Goal: Task Accomplishment & Management: Manage account settings

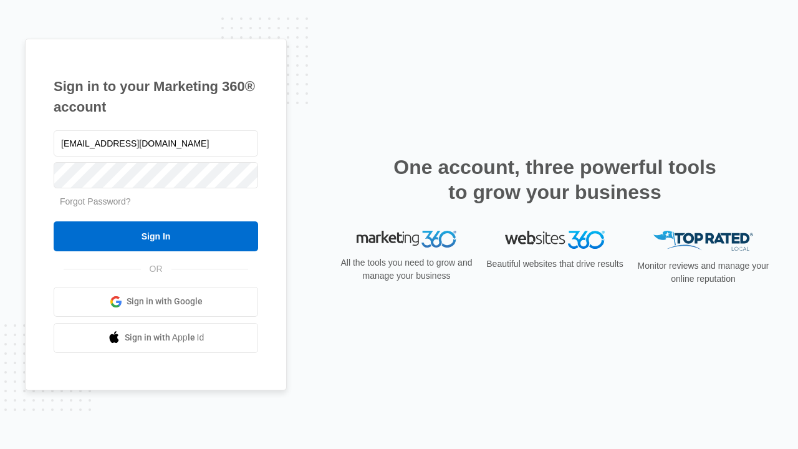
type input "[EMAIL_ADDRESS][DOMAIN_NAME]"
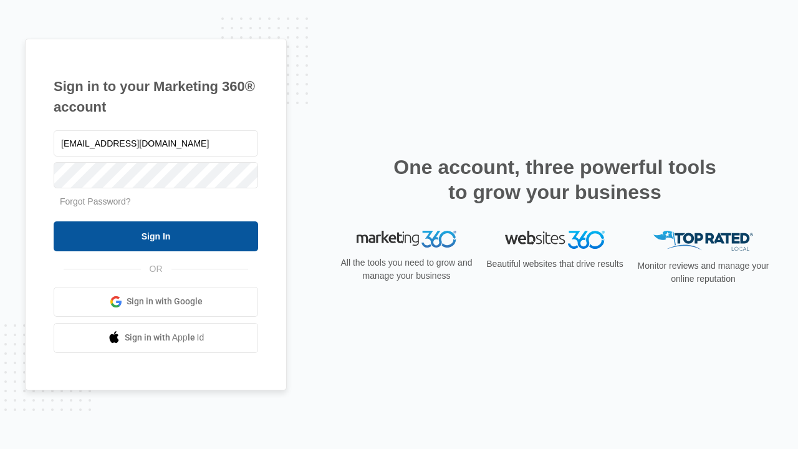
click at [156, 236] on input "Sign In" at bounding box center [156, 236] width 204 height 30
